Goal: Task Accomplishment & Management: Complete application form

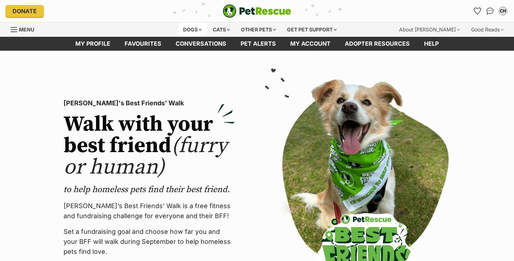
click at [193, 30] on div "Dogs" at bounding box center [192, 29] width 29 height 14
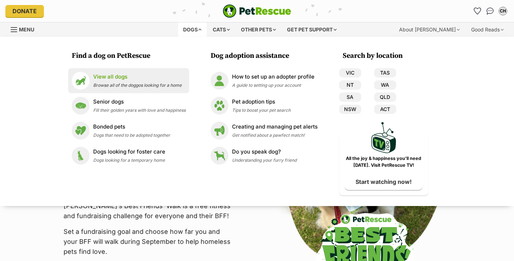
click at [132, 82] on div "View all dogs Browse all of the doggos looking for a home" at bounding box center [137, 80] width 89 height 15
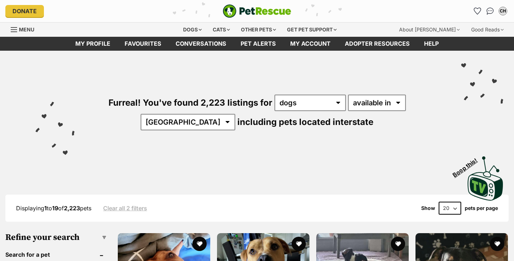
select select "VIC"
click at [235, 114] on select "Australia ACT NSW NT QLD SA TAS VIC WA" at bounding box center [188, 122] width 95 height 16
click at [368, 105] on select "available in located in" at bounding box center [377, 103] width 58 height 16
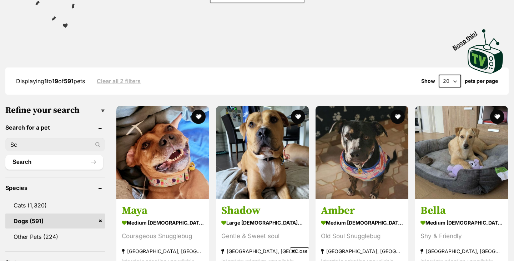
scroll to position [127, 0]
type input "Scout"
click at [5, 155] on button "Search" at bounding box center [54, 162] width 98 height 14
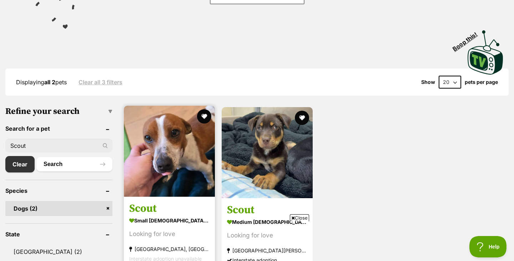
click at [163, 172] on img at bounding box center [169, 151] width 91 height 91
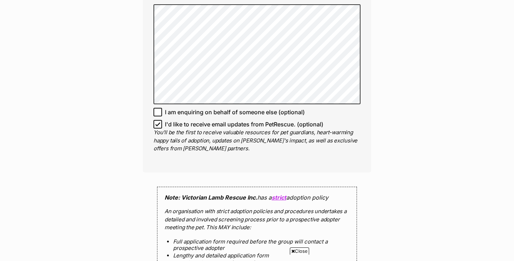
scroll to position [482, 0]
click at [158, 123] on icon at bounding box center [158, 124] width 4 height 3
click at [158, 120] on input "I'd like to receive email updates from PetRescue. (optional)" at bounding box center [157, 124] width 9 height 9
checkbox input "false"
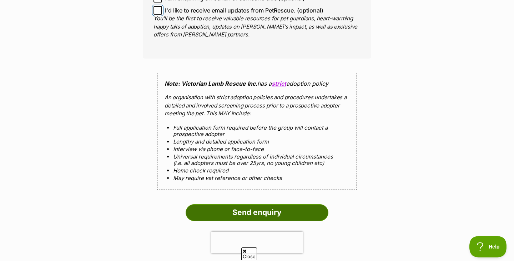
scroll to position [0, 0]
click at [243, 204] on input "Send enquiry" at bounding box center [257, 212] width 143 height 16
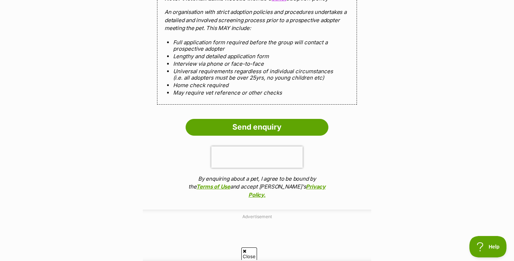
scroll to position [680, 0]
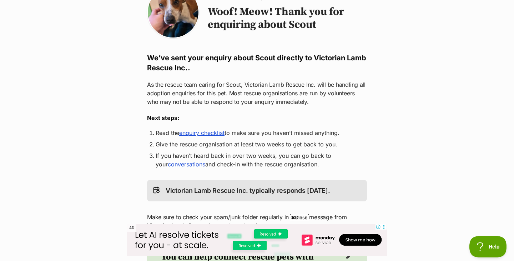
scroll to position [69, 0]
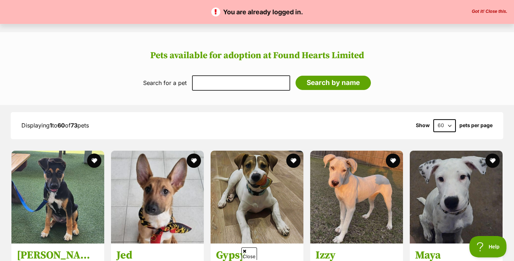
scroll to position [481, 0]
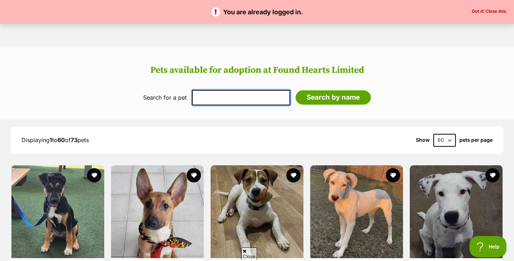
click at [255, 90] on input "text" at bounding box center [241, 97] width 98 height 15
type input "u"
type input "Kuta"
click at [295, 90] on input "Search by name" at bounding box center [332, 97] width 75 height 14
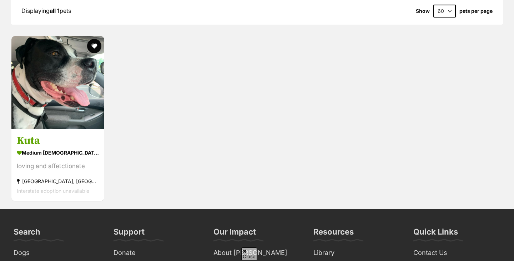
click at [66, 161] on div "loving and affetctionate" at bounding box center [58, 166] width 82 height 10
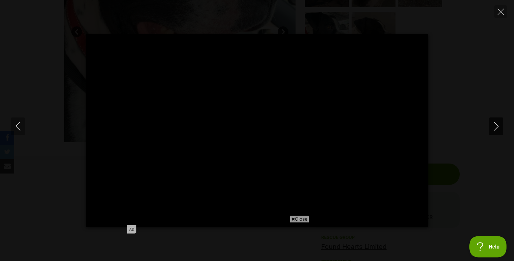
click at [499, 126] on icon "Next" at bounding box center [496, 126] width 9 height 9
type input "85.31"
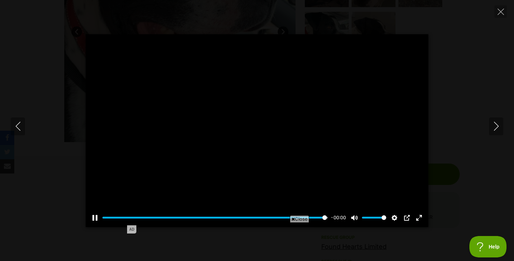
type input "100"
click at [500, 126] on icon "Next" at bounding box center [496, 126] width 9 height 9
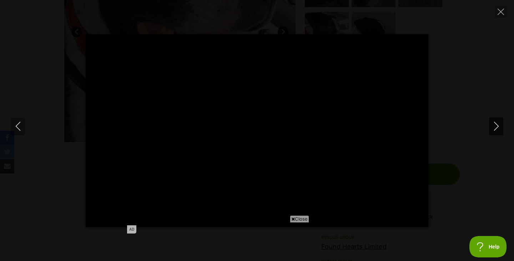
type input "100"
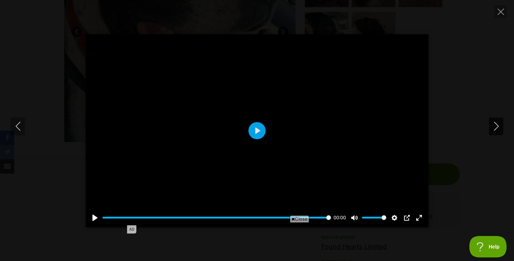
click at [500, 127] on icon "Next" at bounding box center [496, 126] width 9 height 9
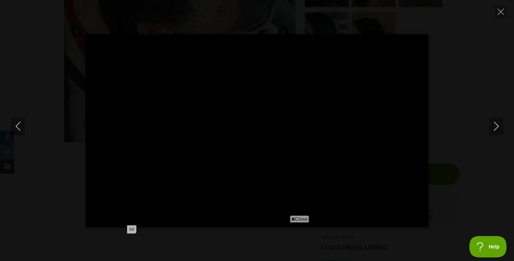
click at [480, 164] on div "Pause Play % buffered 00:00 -00:01 Unmute Mute Disable captions Enable captions…" at bounding box center [257, 130] width 514 height 193
type input "92.07"
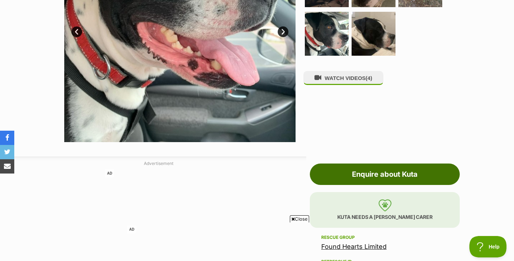
click at [401, 169] on link "Enquire about Kuta" at bounding box center [385, 173] width 150 height 21
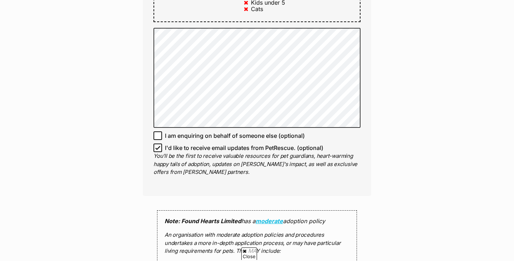
click at [156, 148] on icon at bounding box center [157, 147] width 5 height 5
click at [156, 148] on input "I'd like to receive email updates from PetRescue. (optional)" at bounding box center [157, 147] width 9 height 9
checkbox input "false"
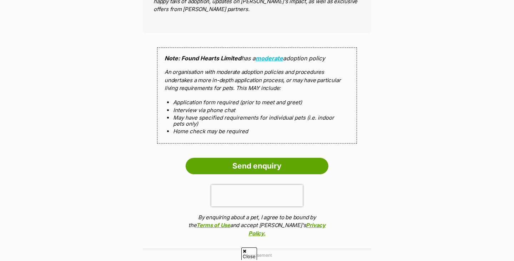
scroll to position [621, 0]
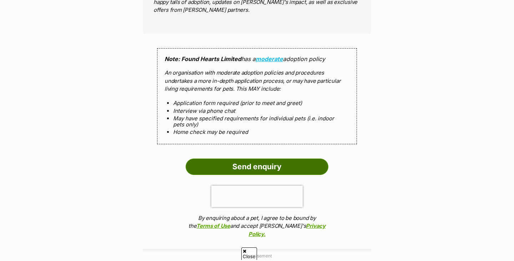
click at [245, 171] on input "Send enquiry" at bounding box center [257, 166] width 143 height 16
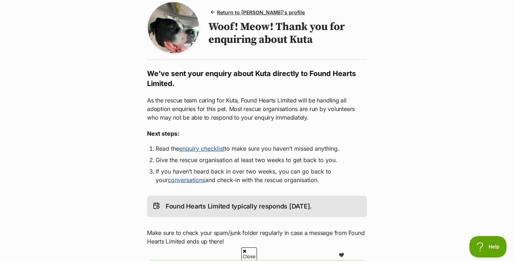
scroll to position [64, 0]
